Goal: Information Seeking & Learning: Learn about a topic

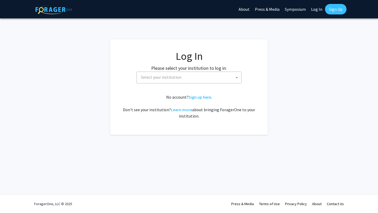
select select
click at [193, 75] on span "Select your institution" at bounding box center [190, 77] width 103 height 11
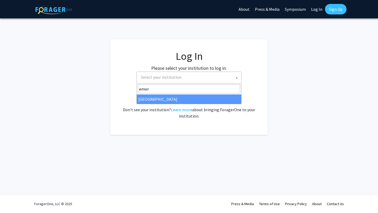
type input "emor"
select select "12"
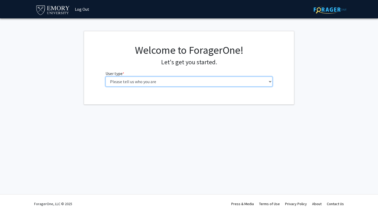
click at [128, 82] on select "Please tell us who you are Undergraduate Student Master's Student Doctoral Cand…" at bounding box center [189, 82] width 167 height 10
select select "1: undergrad"
click at [106, 77] on select "Please tell us who you are Undergraduate Student Master's Student Doctoral Cand…" at bounding box center [189, 82] width 167 height 10
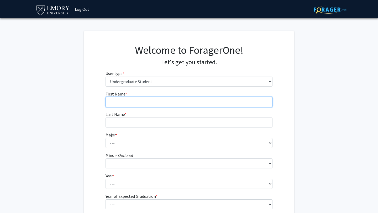
click at [132, 99] on input "First Name * required" at bounding box center [189, 102] width 167 height 10
type input "Boxian"
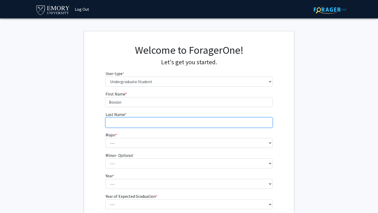
type input "[PERSON_NAME]"
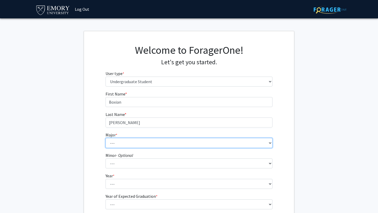
click at [119, 141] on select "--- Accounting African American Studies African Studies American Studies Analyt…" at bounding box center [189, 143] width 167 height 10
click at [161, 146] on select "--- Accounting African American Studies African Studies American Studies Analyt…" at bounding box center [189, 143] width 167 height 10
select select "56: 1016"
click at [106, 138] on select "--- Accounting African American Studies African Studies American Studies Analyt…" at bounding box center [189, 143] width 167 height 10
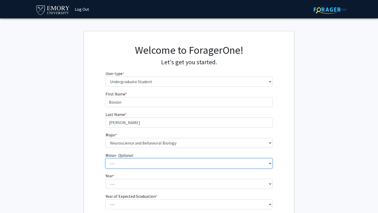
click at [135, 164] on select "--- African American Studies African Studies American Studies Ancient Mediterra…" at bounding box center [189, 164] width 167 height 10
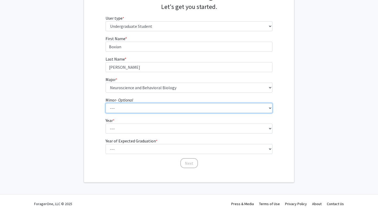
click at [163, 107] on select "--- African American Studies African Studies American Studies Ancient Mediterra…" at bounding box center [189, 108] width 167 height 10
select select "19: 746"
click at [106, 103] on select "--- African American Studies African Studies American Studies Ancient Mediterra…" at bounding box center [189, 108] width 167 height 10
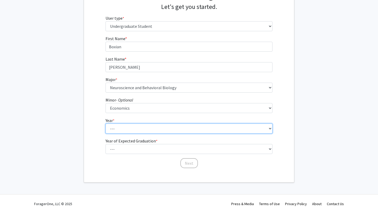
click at [140, 126] on select "--- First-year Sophomore Junior Senior Postbaccalaureate Certificate" at bounding box center [189, 129] width 167 height 10
select select "1: first-year"
click at [106, 124] on select "--- First-year Sophomore Junior Senior Postbaccalaureate Certificate" at bounding box center [189, 129] width 167 height 10
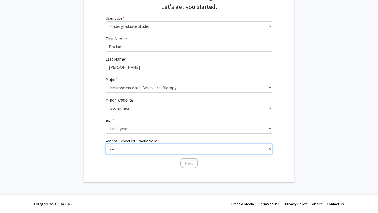
click at [130, 147] on select "--- 2025 2026 2027 2028 2029 2030 2031 2032 2033 2034" at bounding box center [189, 149] width 167 height 10
select select "5: 2029"
click at [106, 144] on select "--- 2025 2026 2027 2028 2029 2030 2031 2032 2033 2034" at bounding box center [189, 149] width 167 height 10
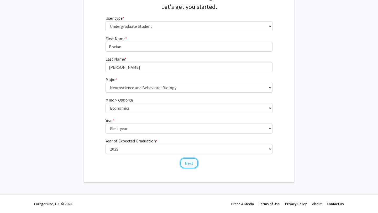
click at [188, 166] on button "Next" at bounding box center [190, 163] width 18 height 10
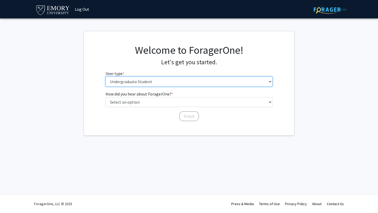
click at [152, 86] on select "Please tell us who you are Undergraduate Student Master's Student Doctoral Cand…" at bounding box center [189, 82] width 167 height 10
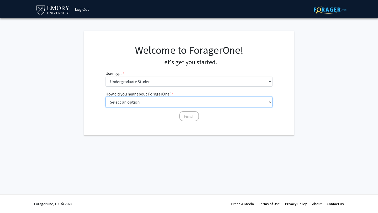
click at [119, 103] on select "Select an option Peer/student recommendation Faculty/staff recommendation Unive…" at bounding box center [189, 102] width 167 height 10
select select "3: university_website"
click at [106, 97] on select "Select an option Peer/student recommendation Faculty/staff recommendation Unive…" at bounding box center [189, 102] width 167 height 10
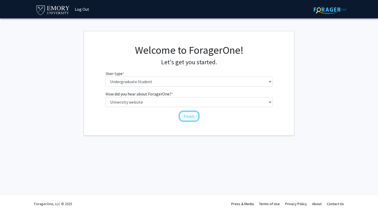
click at [185, 115] on button "Finish" at bounding box center [190, 116] width 20 height 10
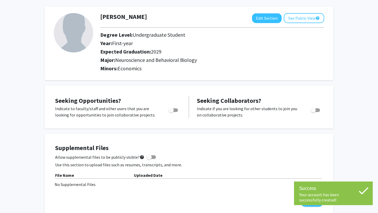
scroll to position [27, 0]
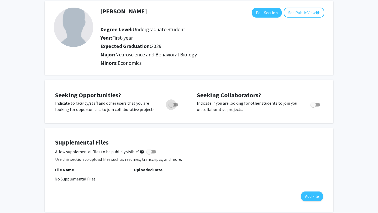
click at [175, 103] on span "Toggle" at bounding box center [173, 105] width 9 height 4
click at [171, 107] on input "Are you actively seeking opportunities?" at bounding box center [171, 107] width 0 height 0
checkbox input "true"
click at [310, 103] on label "Toggle" at bounding box center [315, 105] width 12 height 6
click at [313, 107] on input "Would you like to receive other student requests to work with you?" at bounding box center [313, 107] width 0 height 0
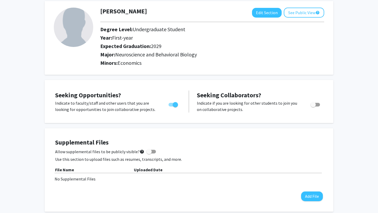
checkbox input "true"
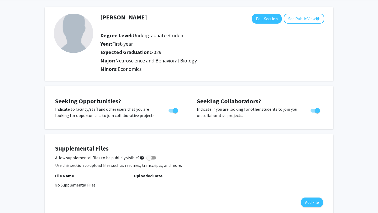
scroll to position [0, 0]
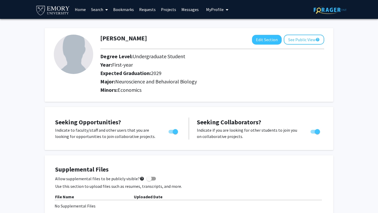
click at [94, 11] on link "Search" at bounding box center [100, 9] width 22 height 18
click at [103, 25] on span "Faculty/Staff" at bounding box center [108, 24] width 39 height 11
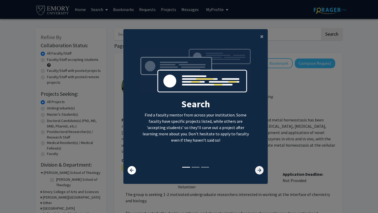
click at [261, 172] on icon at bounding box center [259, 170] width 8 height 8
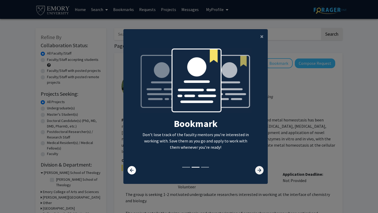
click at [261, 168] on icon at bounding box center [259, 170] width 8 height 8
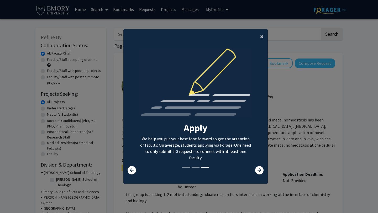
click at [260, 32] on button "×" at bounding box center [262, 36] width 12 height 15
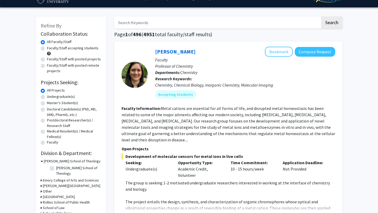
scroll to position [30, 0]
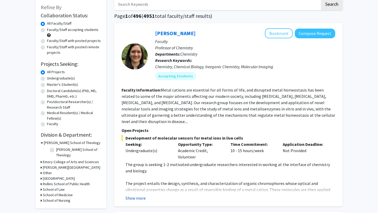
click at [136, 195] on button "Show more" at bounding box center [136, 198] width 20 height 6
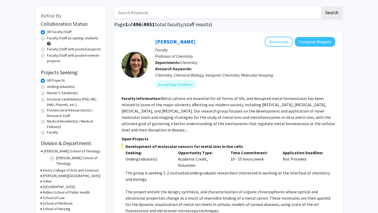
scroll to position [19, 0]
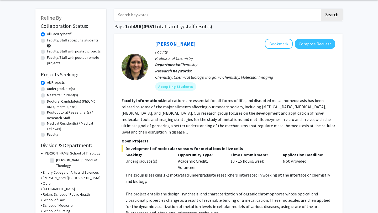
click at [47, 88] on label "Undergraduate(s)" at bounding box center [61, 89] width 28 height 6
click at [47, 88] on input "Undergraduate(s)" at bounding box center [48, 87] width 3 height 3
radio input "true"
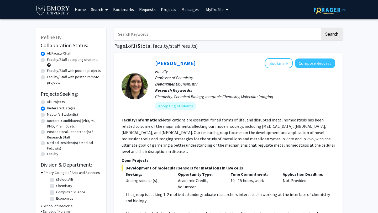
click at [47, 60] on label "Faculty/Staff accepting students" at bounding box center [73, 60] width 52 height 6
click at [47, 60] on input "Faculty/Staff accepting students" at bounding box center [48, 58] width 3 height 3
radio input "true"
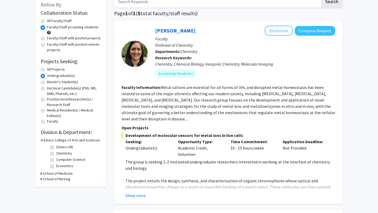
scroll to position [34, 0]
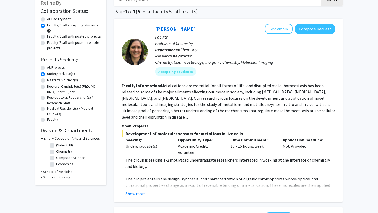
click at [41, 172] on icon at bounding box center [41, 172] width 1 height 6
click at [42, 187] on icon at bounding box center [41, 187] width 1 height 6
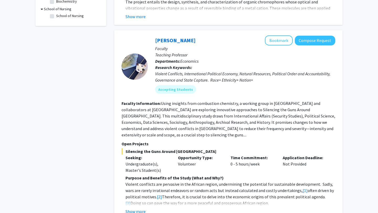
scroll to position [215, 0]
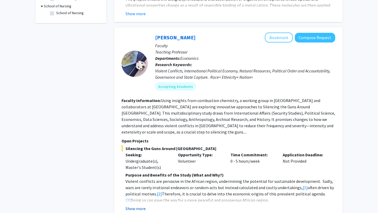
click at [138, 206] on button "Show more" at bounding box center [136, 209] width 20 height 6
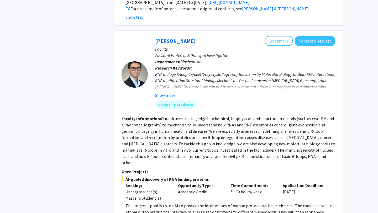
scroll to position [599, 0]
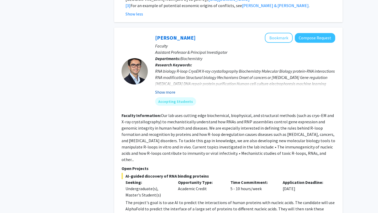
click at [166, 89] on button "Show more" at bounding box center [165, 92] width 20 height 6
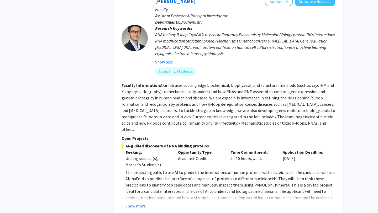
scroll to position [636, 0]
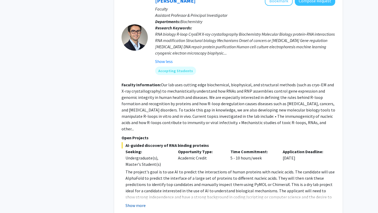
click at [136, 203] on button "Show more" at bounding box center [136, 206] width 20 height 6
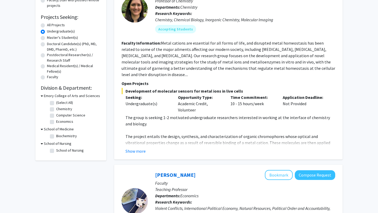
scroll to position [0, 0]
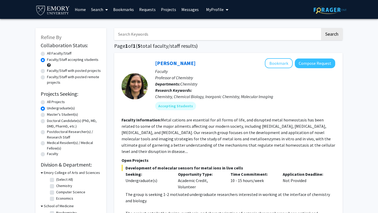
click at [81, 11] on link "Home" at bounding box center [80, 9] width 16 height 18
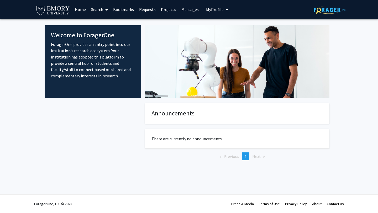
click at [214, 10] on span "My Profile" at bounding box center [215, 9] width 18 height 5
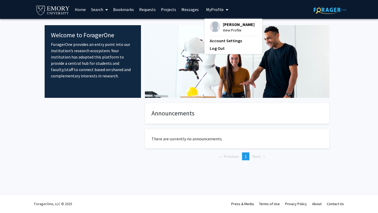
click at [231, 29] on span "View Profile" at bounding box center [239, 30] width 32 height 6
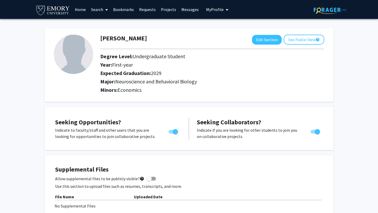
click at [95, 8] on link "Search" at bounding box center [100, 9] width 22 height 18
click at [100, 23] on span "Faculty/Staff" at bounding box center [108, 24] width 39 height 11
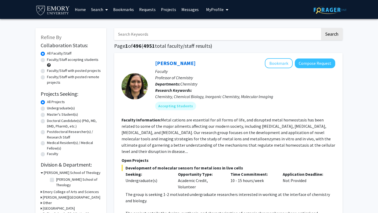
click at [103, 11] on link "Search" at bounding box center [100, 9] width 22 height 18
click at [102, 33] on span "Students" at bounding box center [105, 34] width 32 height 11
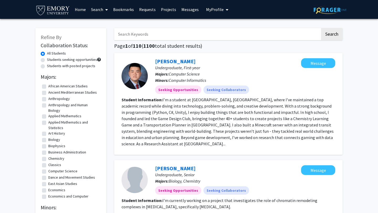
scroll to position [6, 0]
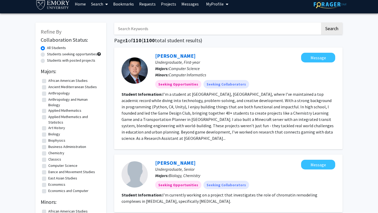
click at [173, 103] on section "Student Information: I’m a student at [GEOGRAPHIC_DATA], [GEOGRAPHIC_DATA], whe…" at bounding box center [229, 116] width 214 height 50
click at [174, 94] on fg-read-more "I’m a student at [GEOGRAPHIC_DATA], [GEOGRAPHIC_DATA], where I’ve maintained a …" at bounding box center [228, 116] width 212 height 49
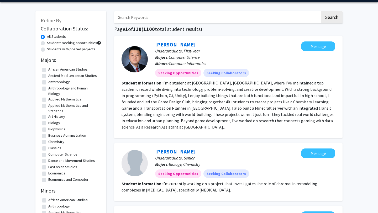
scroll to position [0, 0]
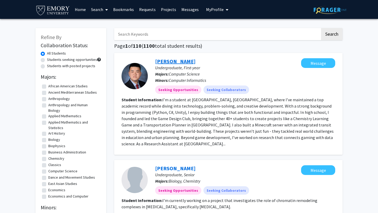
click at [160, 62] on link "[PERSON_NAME]" at bounding box center [175, 61] width 40 height 7
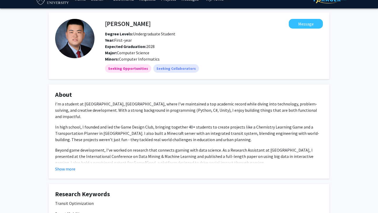
scroll to position [12, 0]
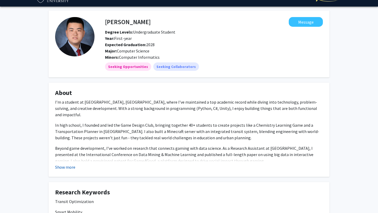
click at [68, 165] on button "Show more" at bounding box center [65, 167] width 20 height 6
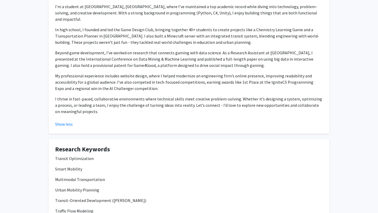
scroll to position [106, 0]
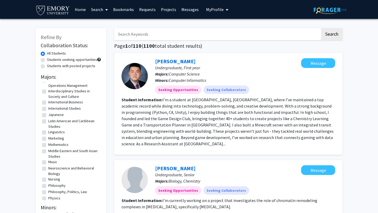
click at [104, 11] on span at bounding box center [105, 10] width 5 height 18
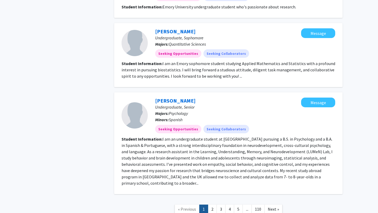
scroll to position [725, 0]
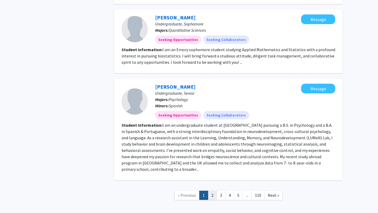
click at [210, 191] on link "2" at bounding box center [212, 195] width 9 height 9
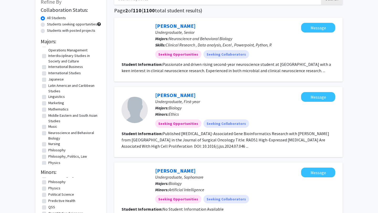
scroll to position [35, 0]
